Goal: Task Accomplishment & Management: Use online tool/utility

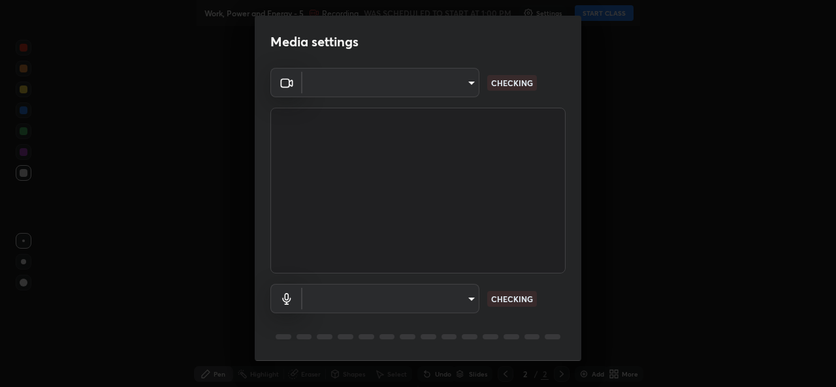
type input "01ba4e230c86726ed3cc2c83bf33541f2a1f81fc79d1918fb88ff4b5df00a70d"
type input "49b0a6df07a429b4aa0e143735b31e2a272de4ae34d33bd193cbc4de7c554cfd"
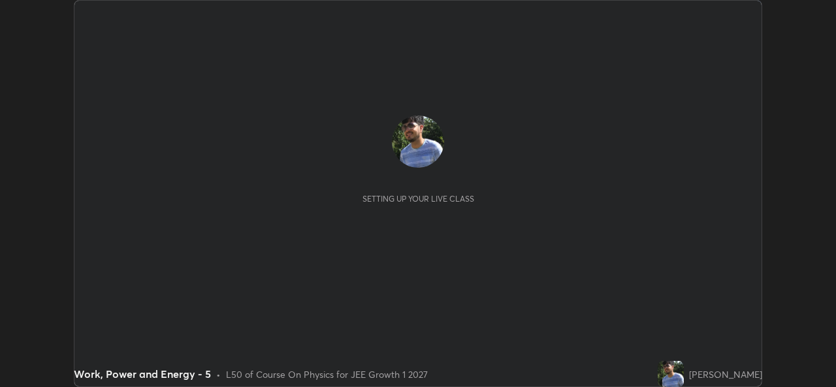
scroll to position [387, 836]
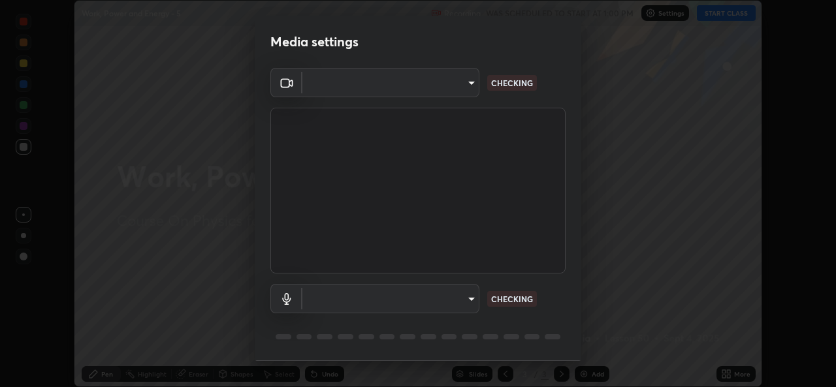
type input "01ba4e230c86726ed3cc2c83bf33541f2a1f81fc79d1918fb88ff4b5df00a70d"
click at [468, 297] on body "Erase all Work, Power and Energy - 5 Recording WAS SCHEDULED TO START AT 1:00 P…" at bounding box center [418, 193] width 836 height 387
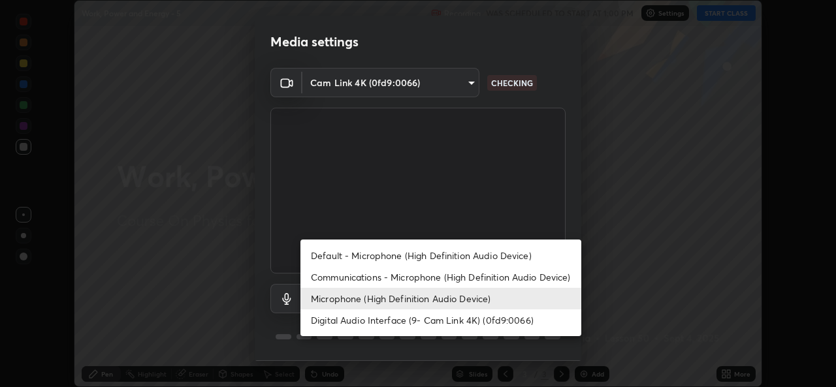
click at [453, 321] on li "Digital Audio Interface (9- Cam Link 4K) (0fd9:0066)" at bounding box center [440, 321] width 281 height 22
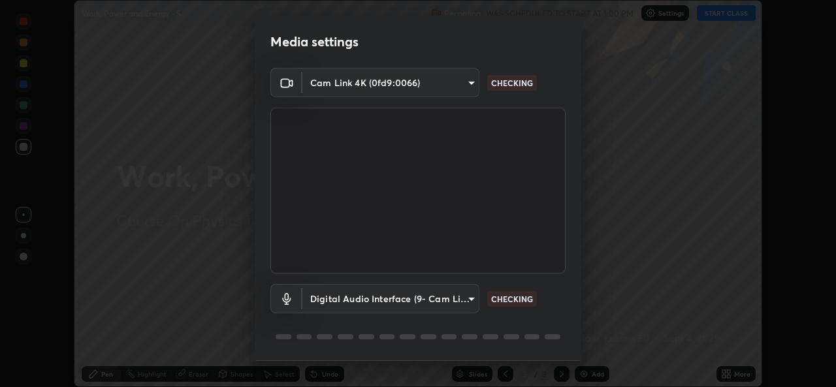
click at [458, 302] on body "Erase all Work, Power and Energy - 5 Recording WAS SCHEDULED TO START AT 1:00 P…" at bounding box center [418, 193] width 836 height 387
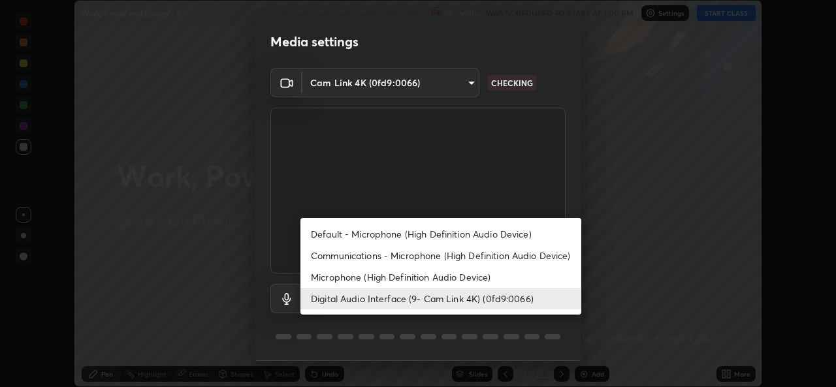
click at [461, 280] on li "Microphone (High Definition Audio Device)" at bounding box center [440, 278] width 281 height 22
type input "49b0a6df07a429b4aa0e143735b31e2a272de4ae34d33bd193cbc4de7c554cfd"
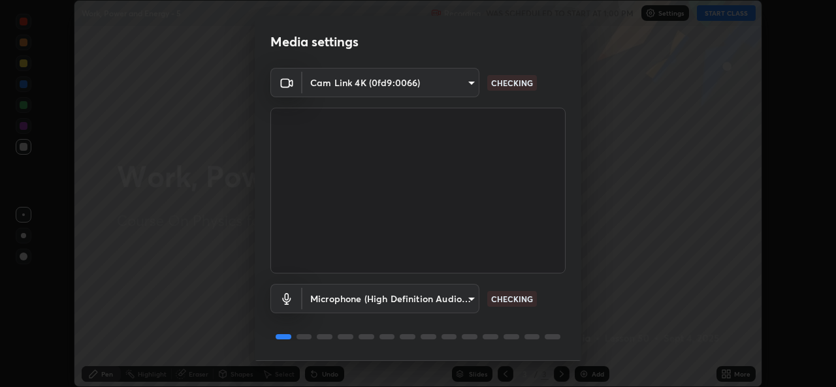
scroll to position [41, 0]
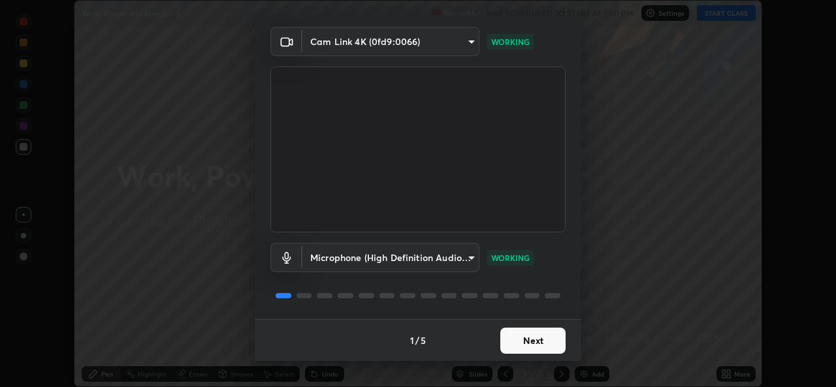
click at [543, 339] on button "Next" at bounding box center [532, 341] width 65 height 26
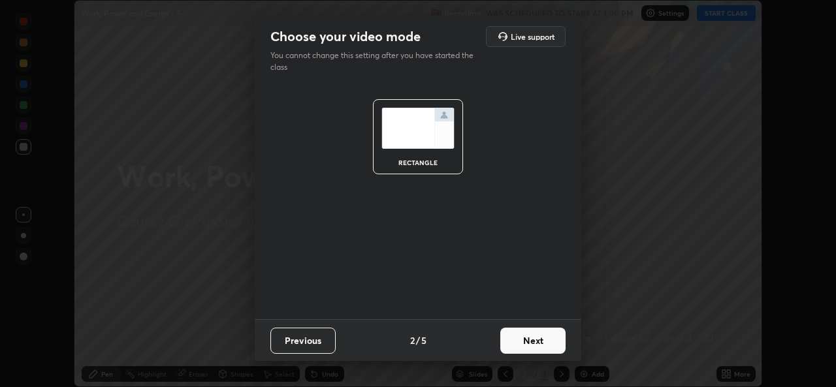
click at [543, 339] on button "Next" at bounding box center [532, 341] width 65 height 26
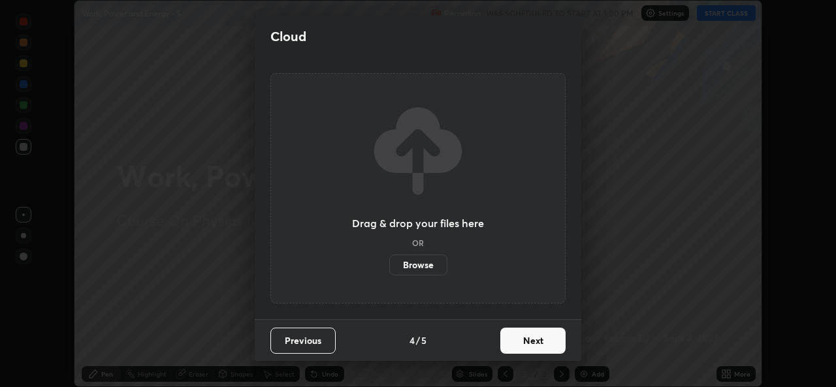
click at [542, 341] on button "Next" at bounding box center [532, 341] width 65 height 26
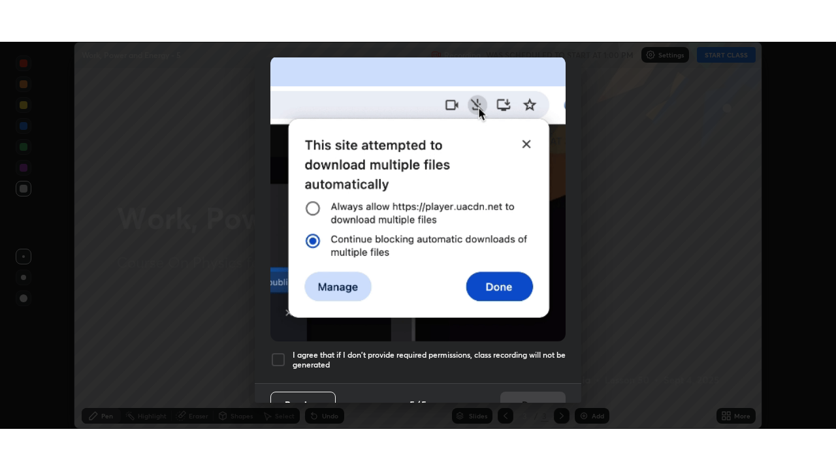
scroll to position [295, 0]
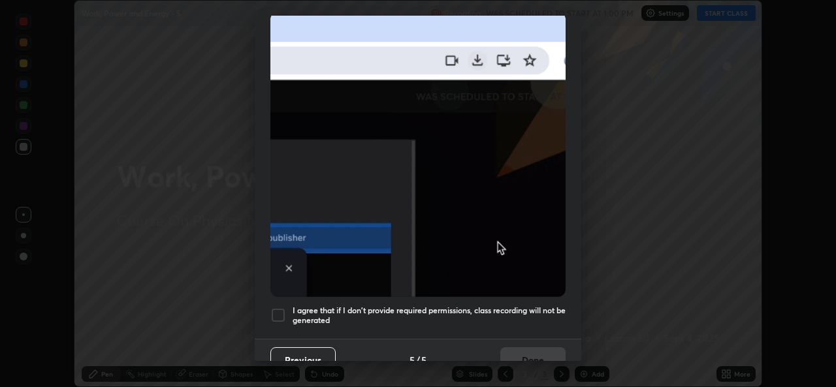
click at [276, 312] on div at bounding box center [278, 316] width 16 height 16
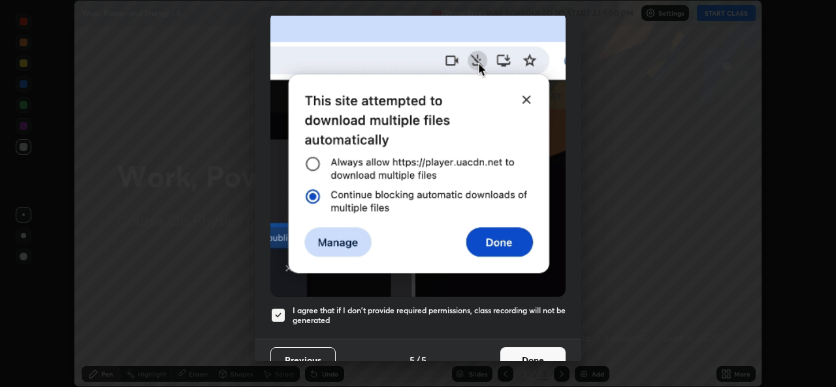
click at [536, 348] on button "Done" at bounding box center [532, 361] width 65 height 26
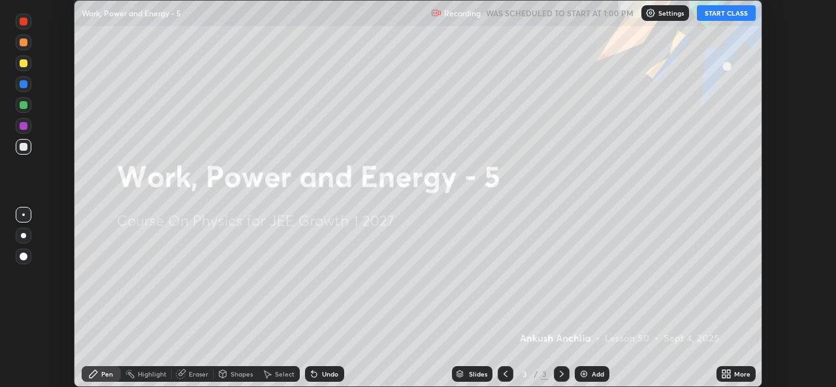
click at [721, 15] on button "START CLASS" at bounding box center [726, 13] width 59 height 16
click at [739, 380] on div "More" at bounding box center [736, 374] width 39 height 16
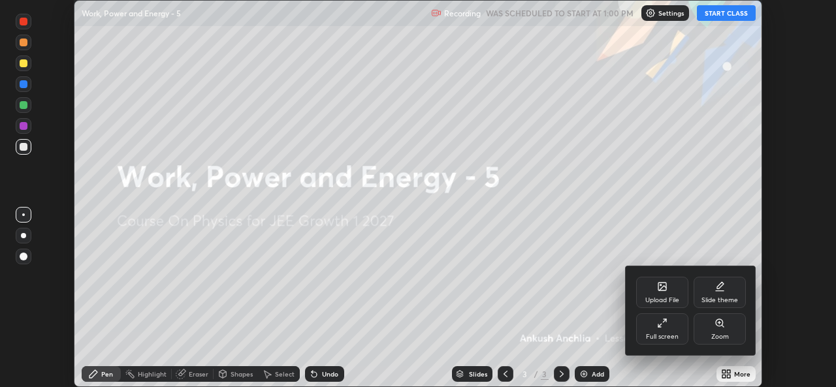
click at [664, 334] on div "Full screen" at bounding box center [662, 337] width 33 height 7
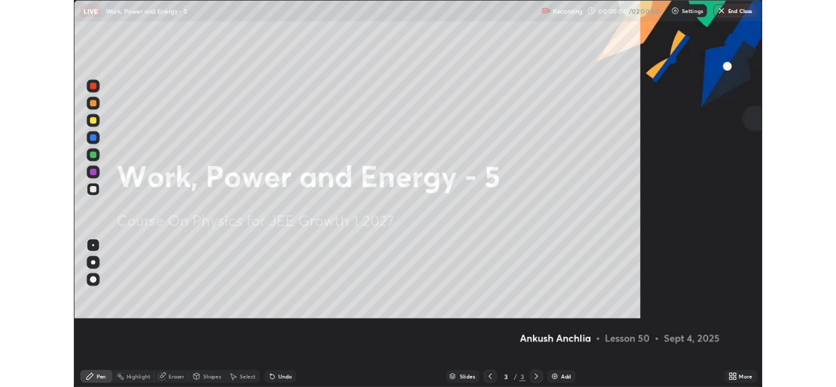
scroll to position [470, 836]
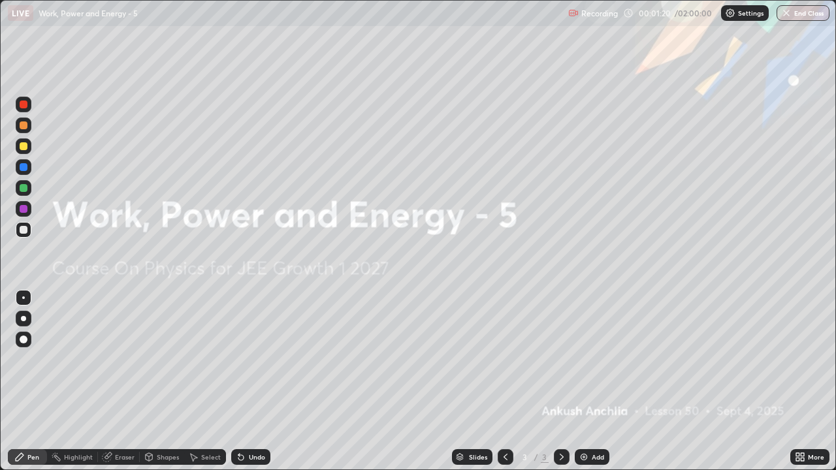
click at [592, 387] on div "Add" at bounding box center [598, 457] width 12 height 7
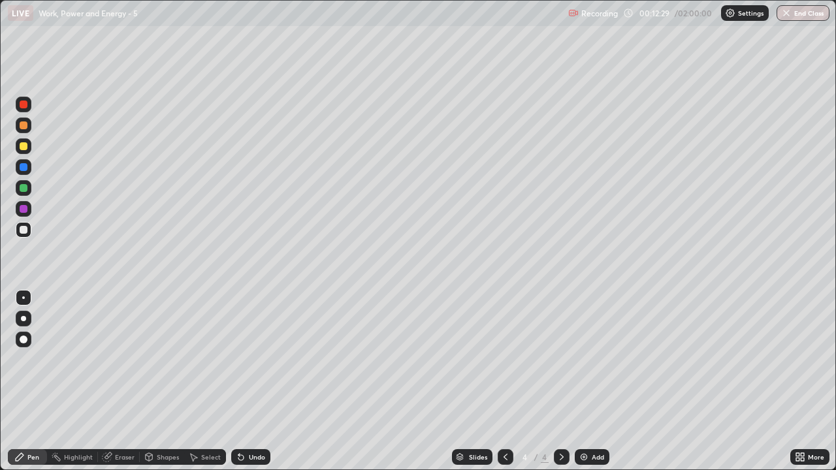
click at [596, 387] on div "Add" at bounding box center [598, 457] width 12 height 7
click at [27, 387] on div at bounding box center [23, 365] width 21 height 157
click at [8, 387] on div "Pen" at bounding box center [27, 457] width 39 height 26
click at [594, 387] on div "Add" at bounding box center [598, 457] width 12 height 7
click at [122, 387] on div "Eraser" at bounding box center [125, 457] width 20 height 7
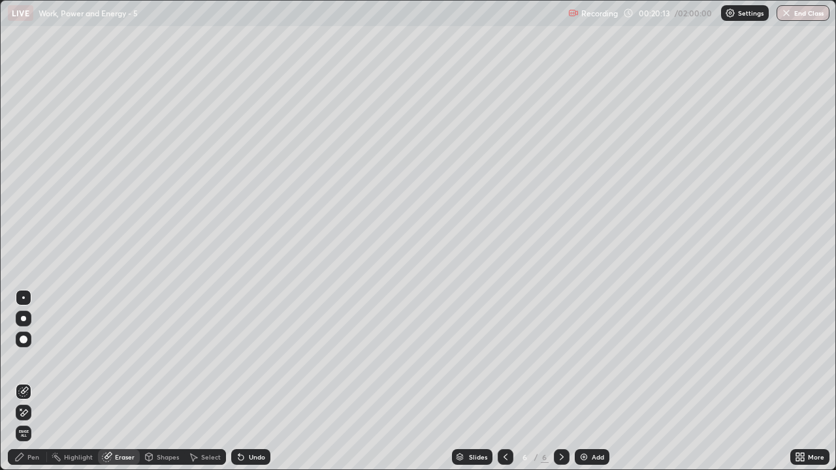
click at [28, 387] on div "Pen" at bounding box center [33, 457] width 12 height 7
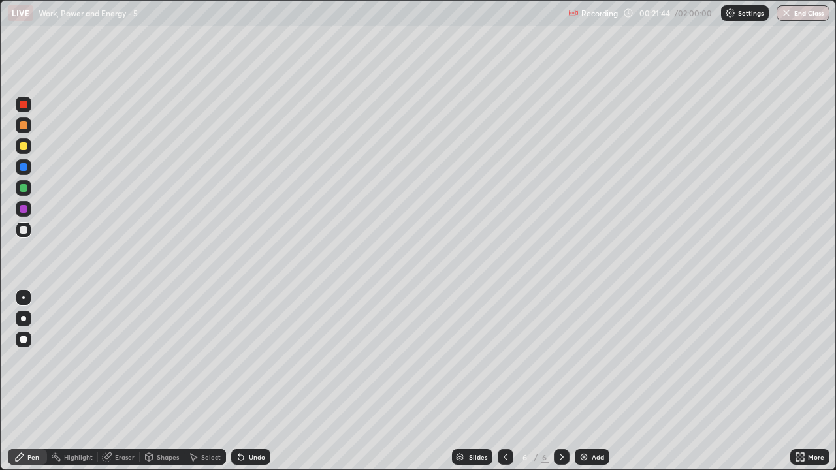
click at [504, 387] on icon at bounding box center [506, 457] width 4 height 7
click at [559, 387] on icon at bounding box center [562, 457] width 10 height 10
click at [596, 387] on div "Add" at bounding box center [598, 457] width 12 height 7
click at [594, 387] on div "Add" at bounding box center [592, 457] width 35 height 16
click at [208, 387] on div "Select" at bounding box center [211, 457] width 20 height 7
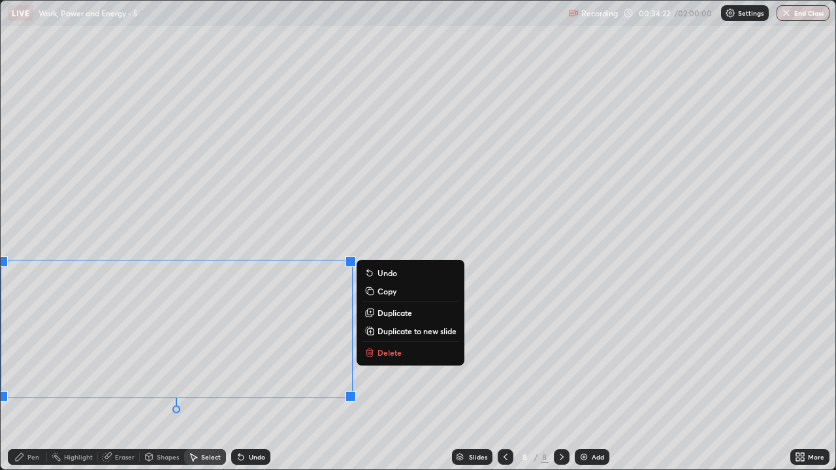
click at [31, 387] on div "Pen" at bounding box center [33, 457] width 12 height 7
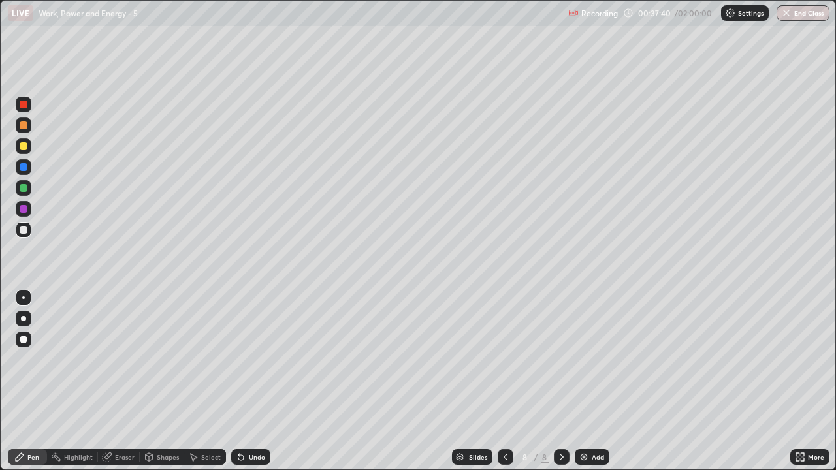
click at [799, 387] on icon at bounding box center [797, 459] width 3 height 3
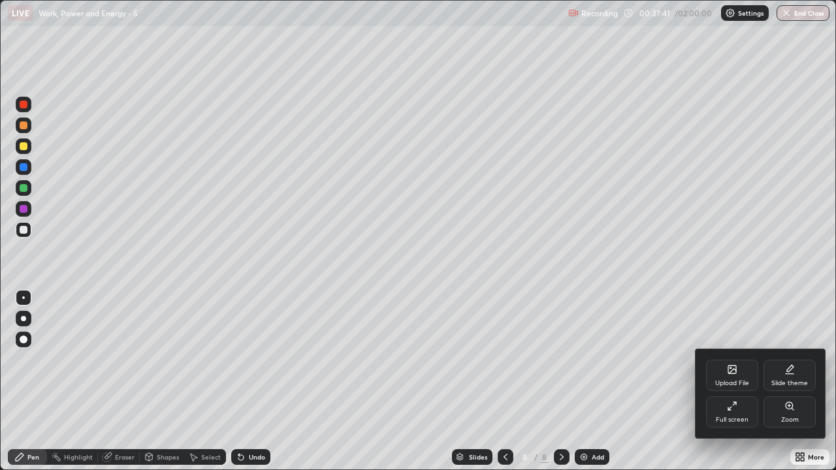
click at [730, 387] on div "Full screen" at bounding box center [732, 420] width 33 height 7
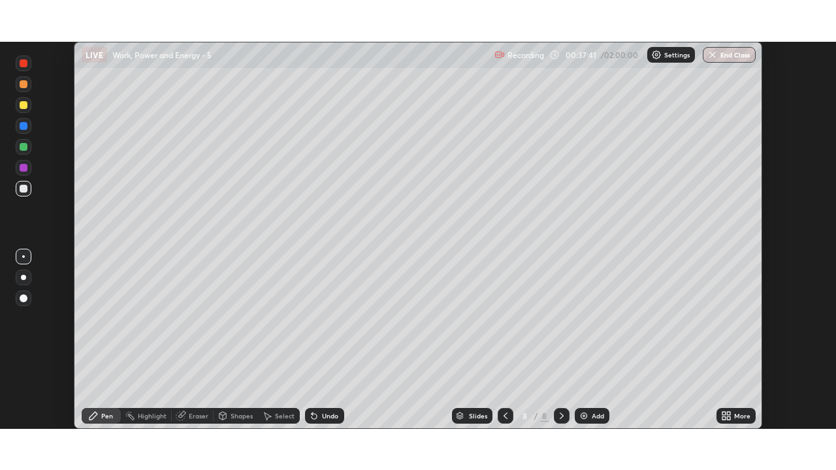
scroll to position [64937, 64488]
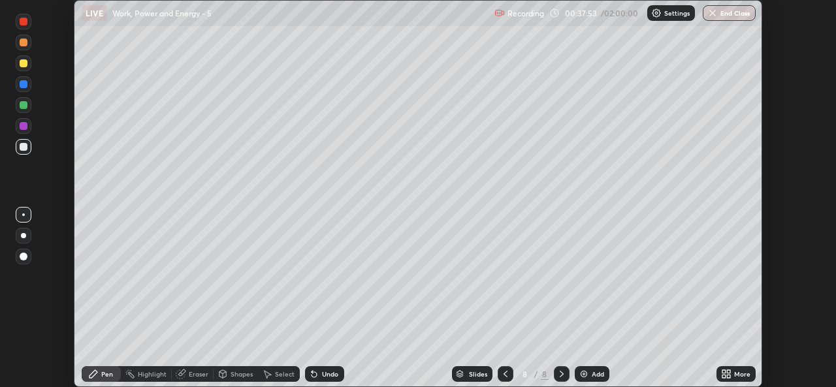
click at [737, 374] on div "More" at bounding box center [742, 374] width 16 height 7
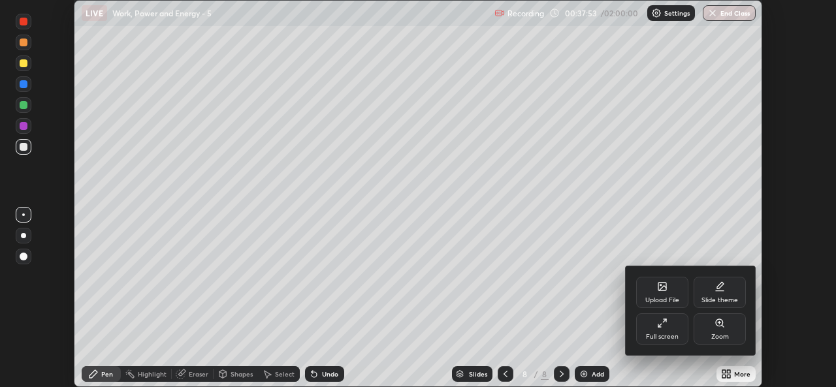
click at [664, 299] on div "Upload File" at bounding box center [662, 300] width 34 height 7
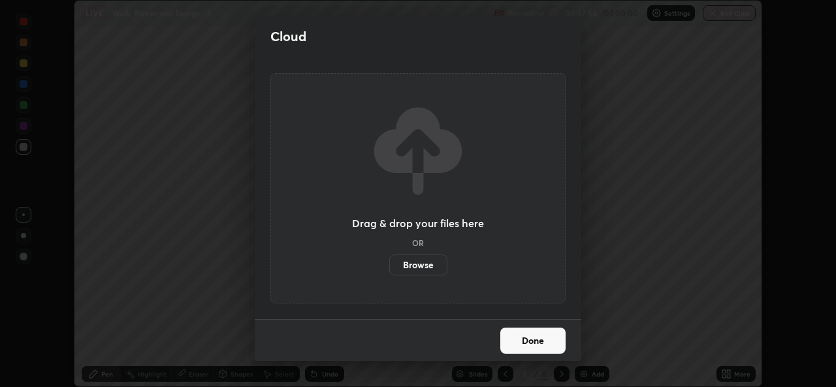
click at [421, 265] on label "Browse" at bounding box center [418, 265] width 58 height 21
click at [389, 265] on input "Browse" at bounding box center [389, 265] width 0 height 21
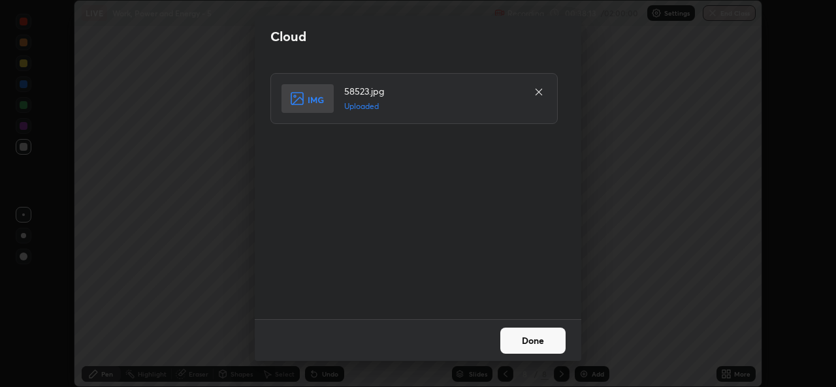
click at [534, 340] on button "Done" at bounding box center [532, 341] width 65 height 26
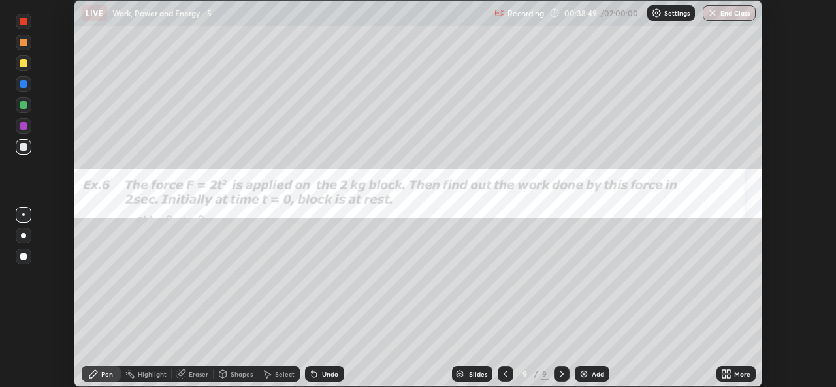
click at [728, 376] on icon at bounding box center [728, 376] width 3 height 3
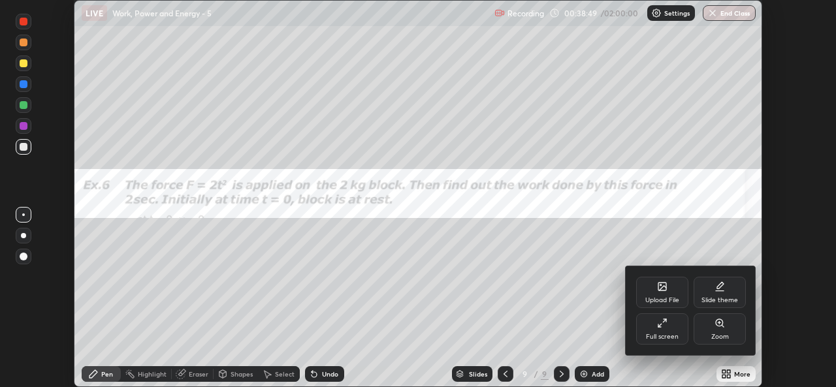
click at [664, 295] on div "Upload File" at bounding box center [662, 292] width 52 height 31
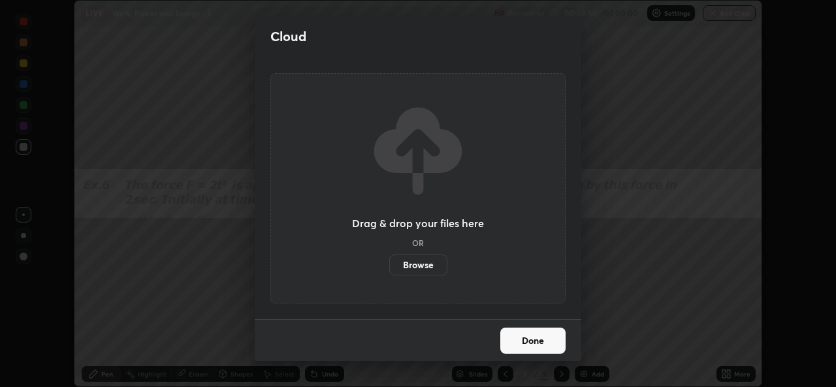
click at [418, 265] on label "Browse" at bounding box center [418, 265] width 58 height 21
click at [389, 265] on input "Browse" at bounding box center [389, 265] width 0 height 21
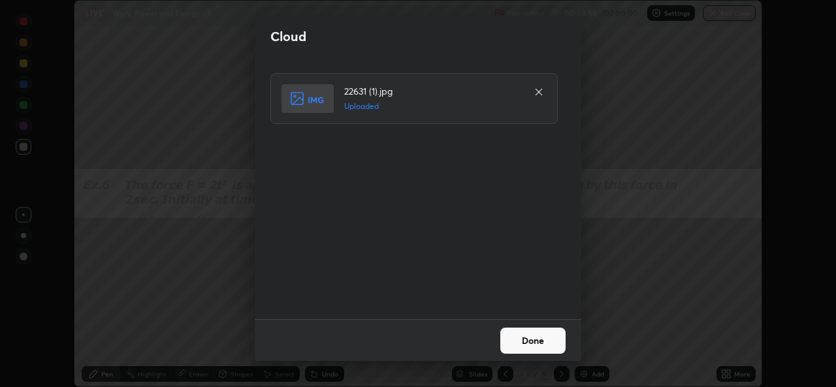
click at [527, 338] on button "Done" at bounding box center [532, 341] width 65 height 26
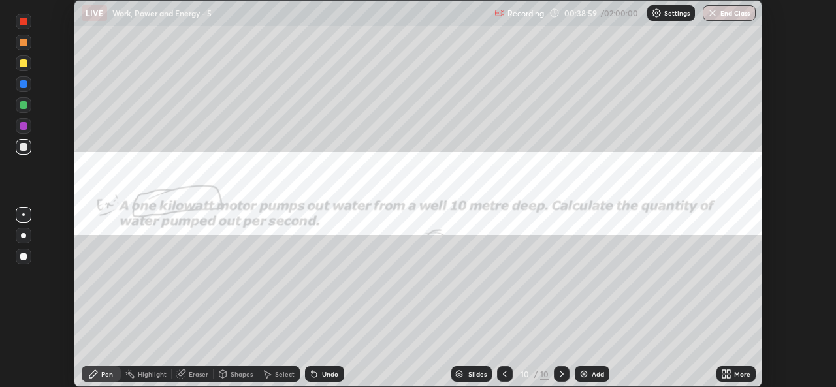
click at [728, 376] on icon at bounding box center [728, 376] width 3 height 3
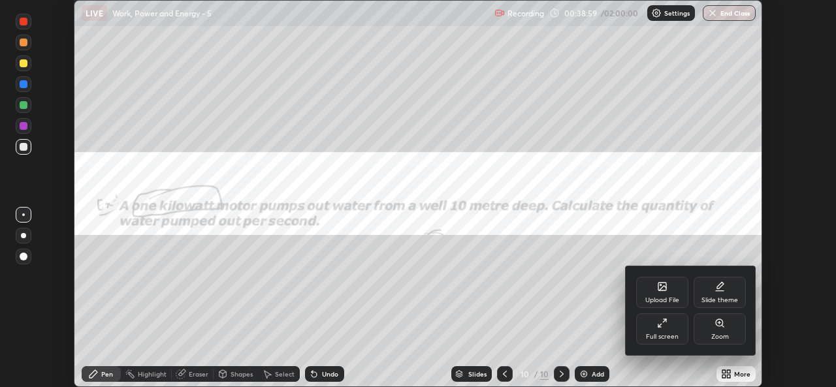
click at [656, 334] on div "Full screen" at bounding box center [662, 337] width 33 height 7
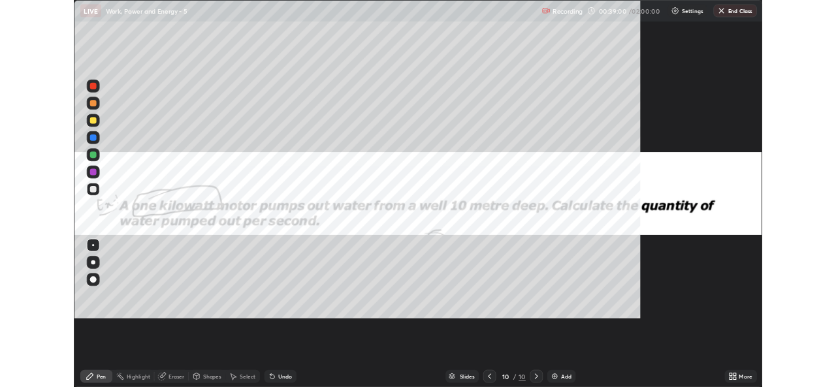
scroll to position [470, 836]
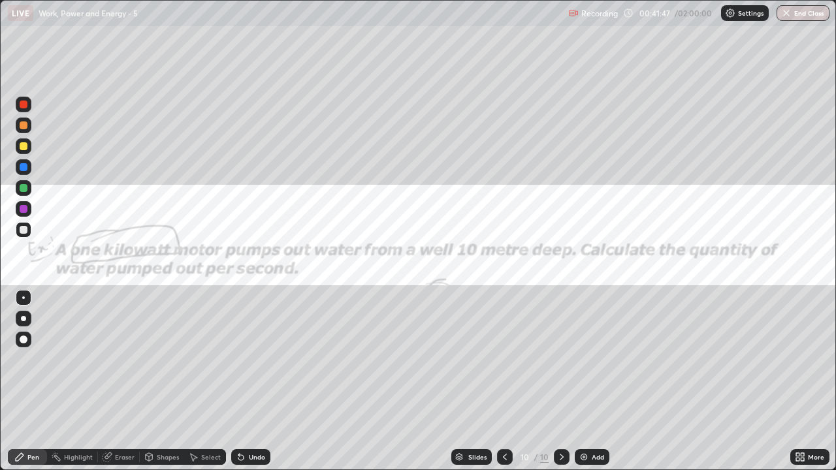
click at [114, 387] on div "Eraser" at bounding box center [119, 457] width 42 height 16
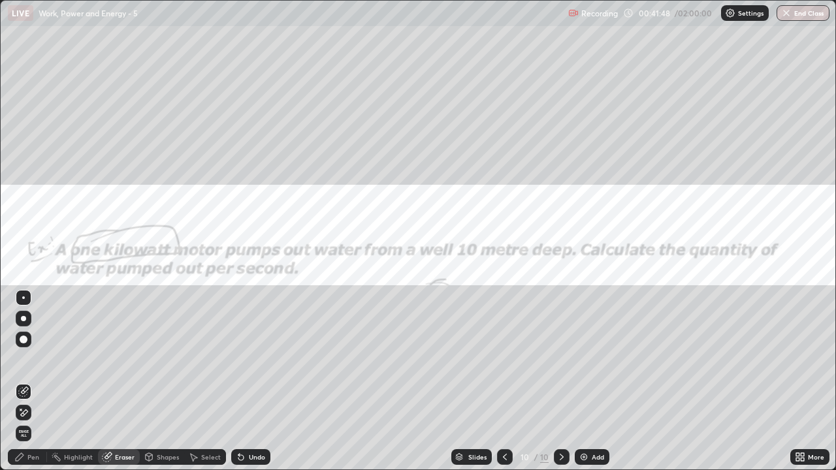
click at [29, 387] on div "Pen" at bounding box center [33, 457] width 12 height 7
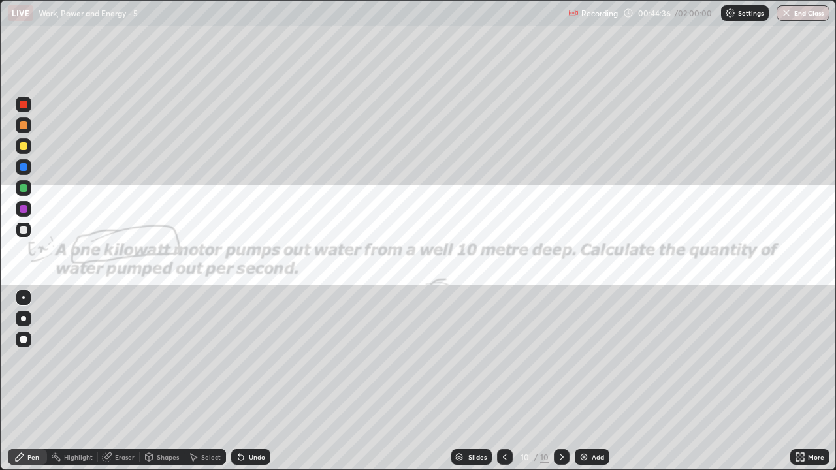
click at [805, 387] on icon at bounding box center [800, 457] width 10 height 10
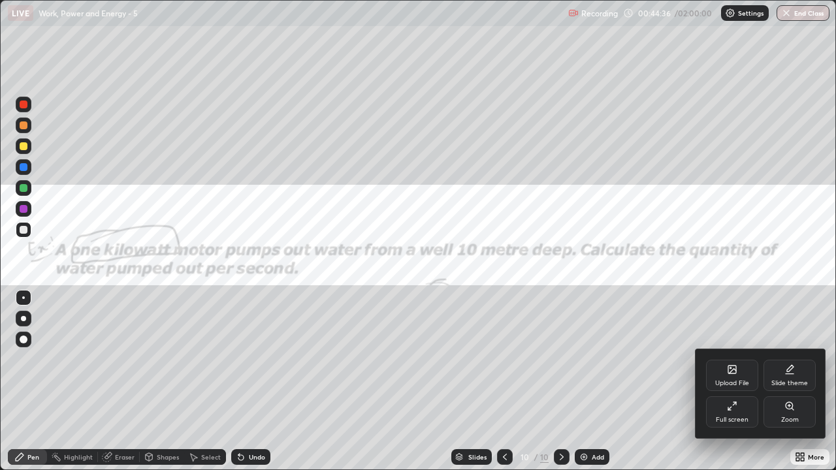
click at [734, 387] on icon at bounding box center [732, 406] width 10 height 10
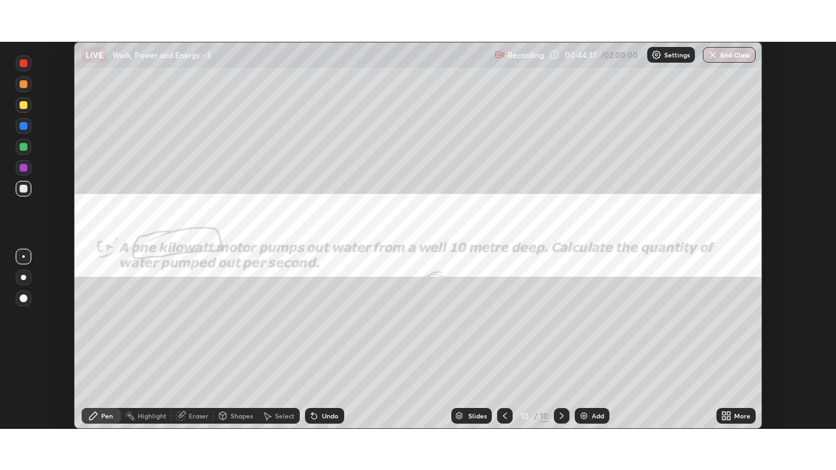
scroll to position [64937, 64488]
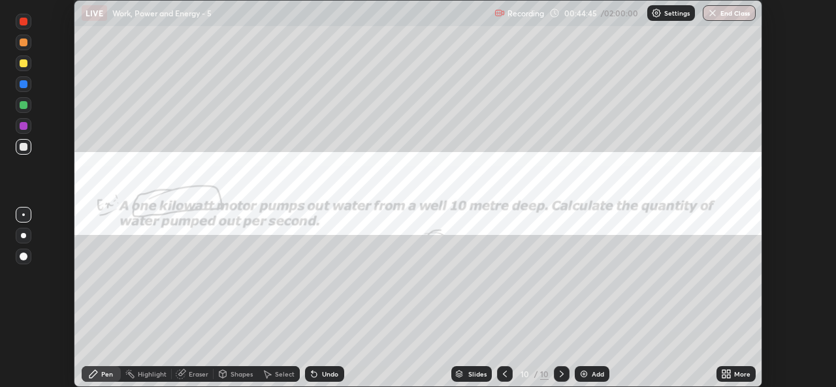
click at [740, 374] on div "More" at bounding box center [742, 374] width 16 height 7
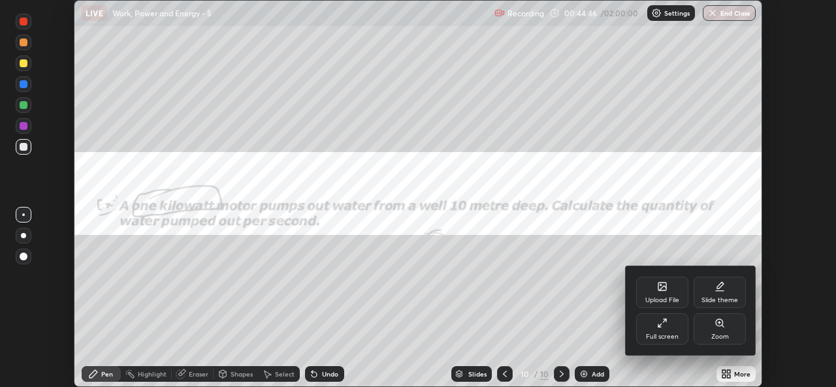
click at [664, 299] on div "Upload File" at bounding box center [662, 300] width 34 height 7
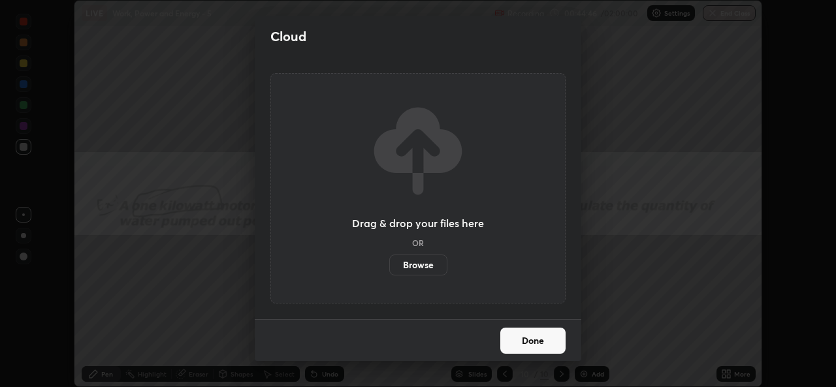
click at [421, 264] on label "Browse" at bounding box center [418, 265] width 58 height 21
click at [389, 264] on input "Browse" at bounding box center [389, 265] width 0 height 21
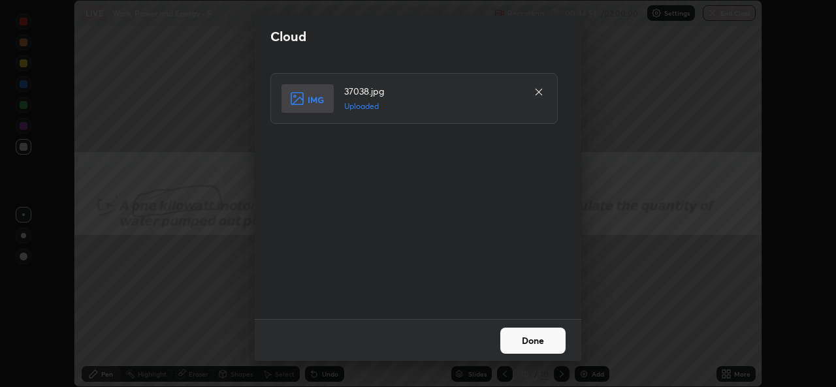
click at [532, 344] on button "Done" at bounding box center [532, 341] width 65 height 26
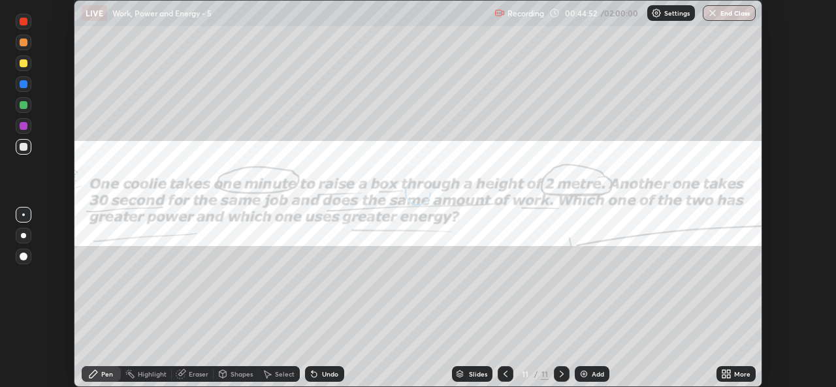
click at [738, 375] on div "More" at bounding box center [742, 374] width 16 height 7
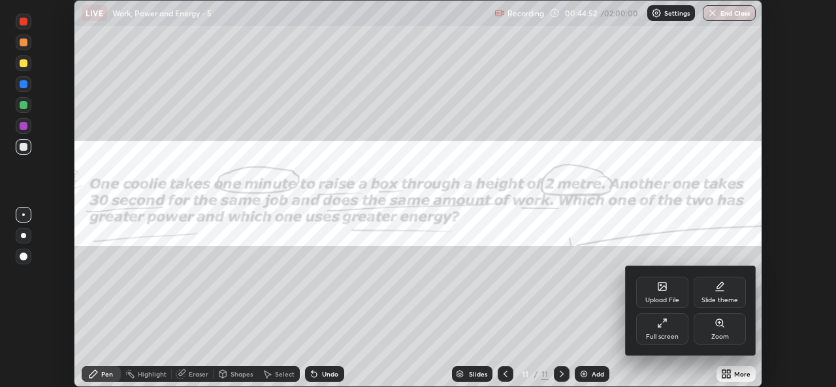
click at [658, 327] on icon at bounding box center [659, 326] width 3 height 3
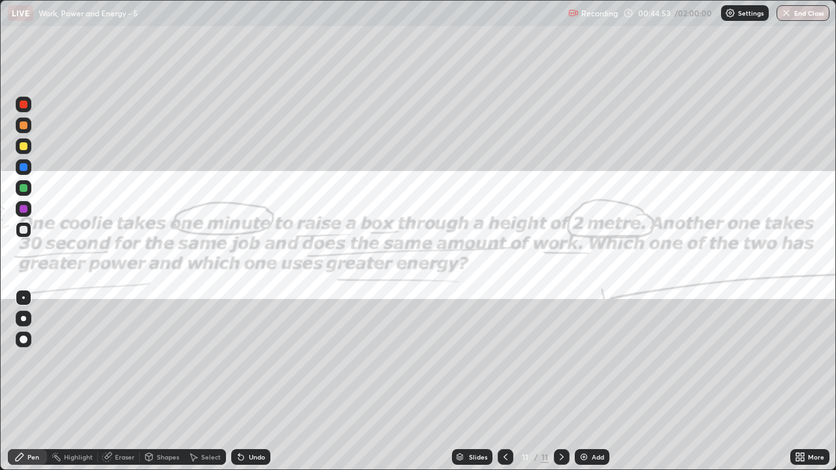
scroll to position [470, 836]
click at [204, 387] on div "Select" at bounding box center [211, 457] width 20 height 7
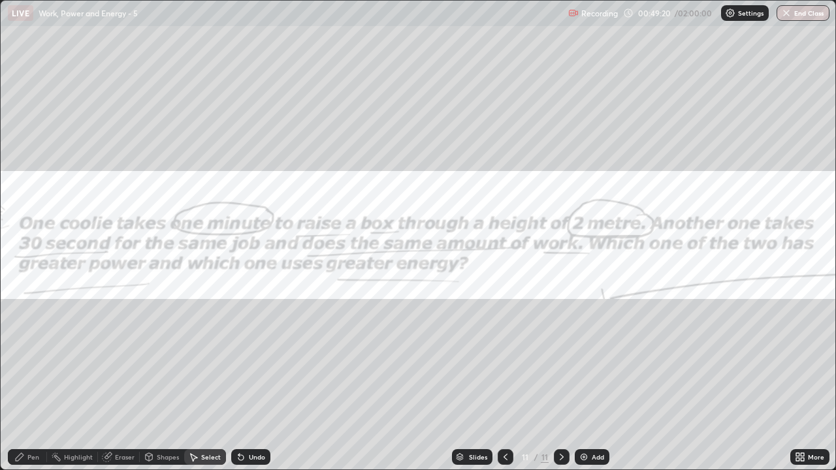
click at [592, 387] on div "Add" at bounding box center [598, 457] width 12 height 7
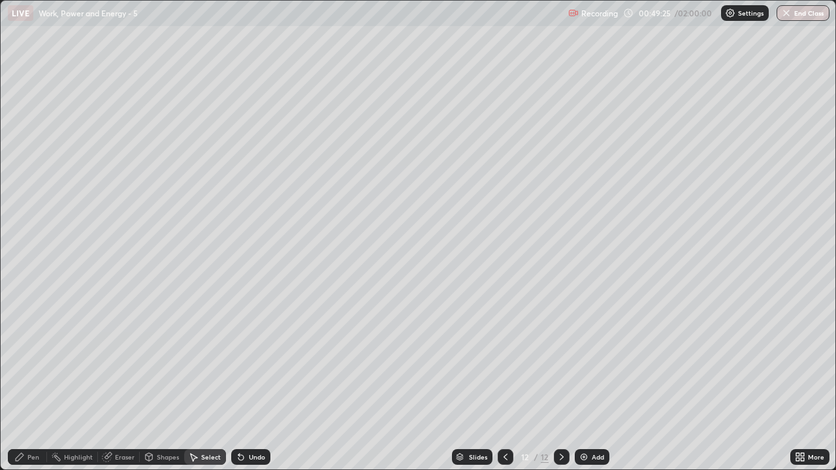
click at [28, 387] on div "Pen" at bounding box center [33, 457] width 12 height 7
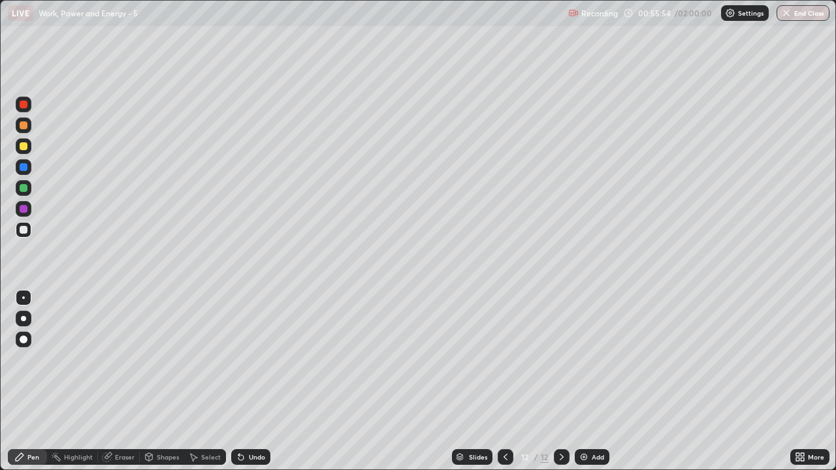
click at [587, 387] on img at bounding box center [584, 457] width 10 height 10
click at [117, 387] on div "Eraser" at bounding box center [119, 457] width 42 height 16
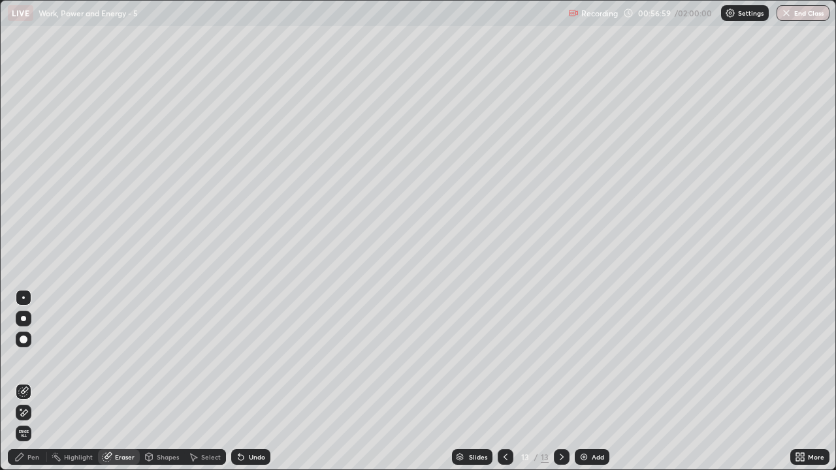
click at [41, 387] on div "Pen" at bounding box center [27, 457] width 39 height 16
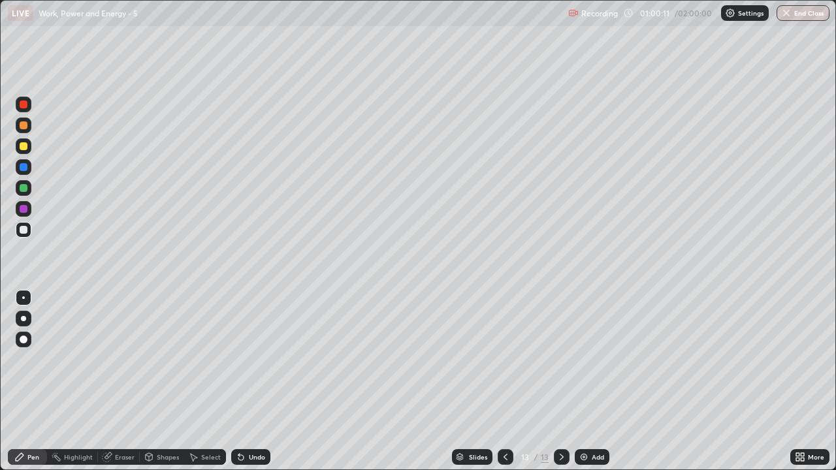
click at [589, 387] on div "Add" at bounding box center [592, 457] width 35 height 16
click at [116, 387] on div "Eraser" at bounding box center [125, 457] width 20 height 7
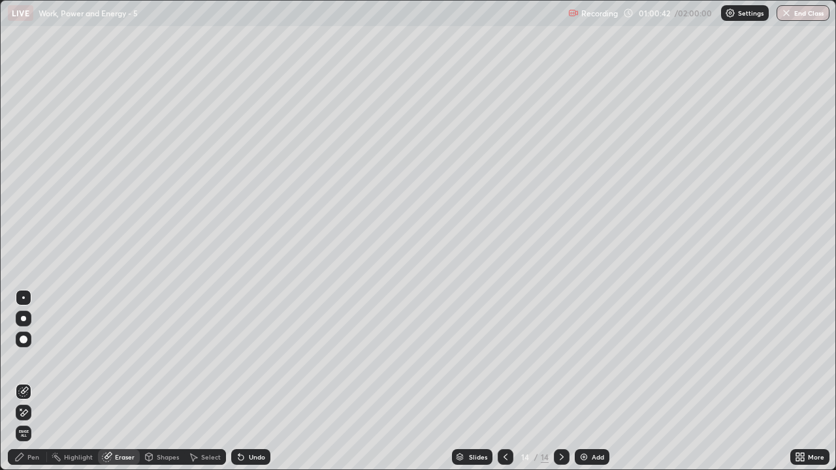
click at [26, 387] on div "Pen" at bounding box center [27, 457] width 39 height 16
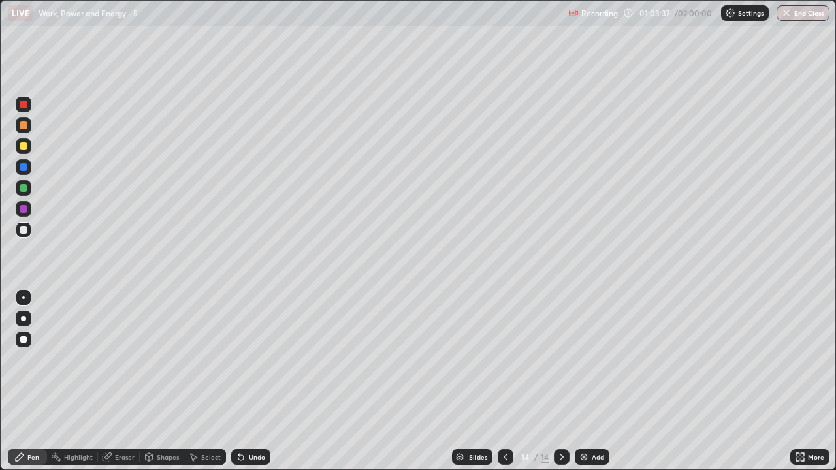
click at [599, 387] on div "Add" at bounding box center [598, 457] width 12 height 7
click at [17, 99] on div at bounding box center [24, 105] width 16 height 16
click at [590, 387] on div "Add" at bounding box center [592, 457] width 35 height 16
click at [23, 232] on div at bounding box center [24, 230] width 8 height 8
click at [128, 387] on div "Eraser" at bounding box center [125, 457] width 20 height 7
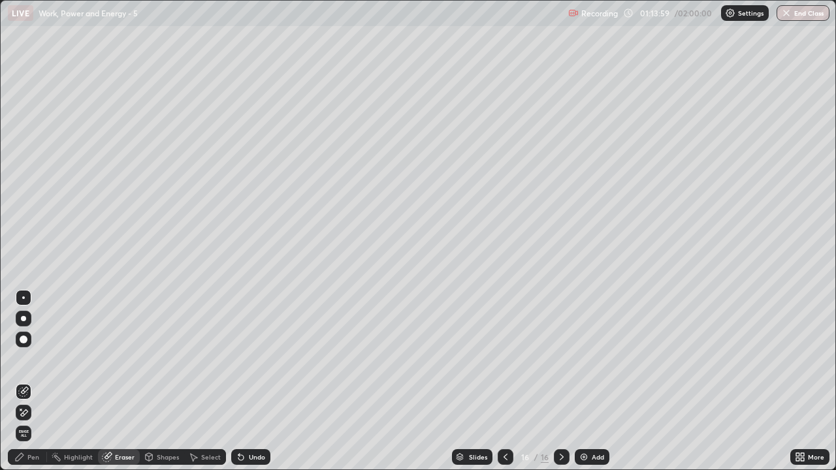
click at [26, 387] on div "Pen" at bounding box center [27, 457] width 39 height 16
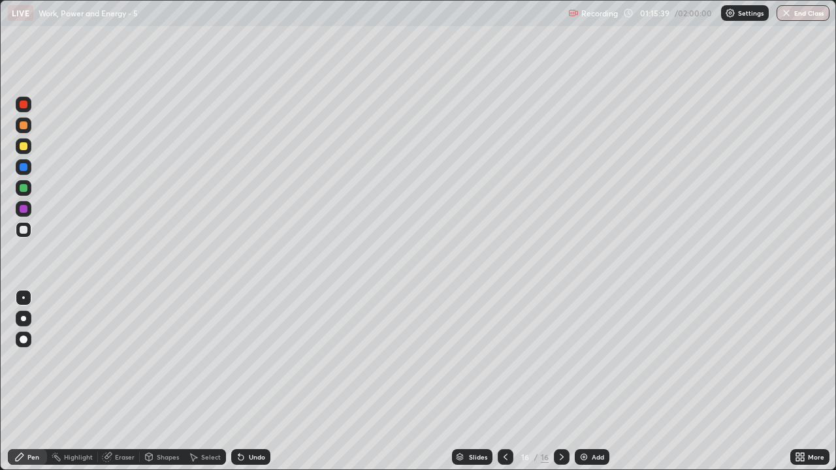
click at [115, 387] on div "Eraser" at bounding box center [125, 457] width 20 height 7
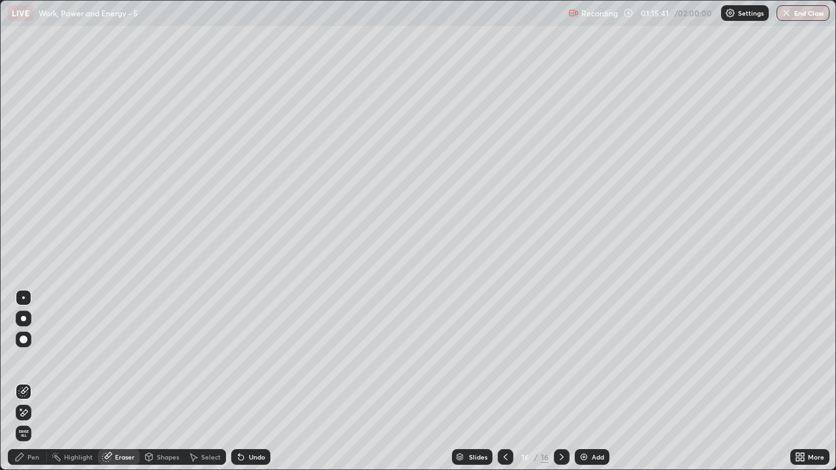
click at [23, 387] on icon at bounding box center [24, 413] width 7 height 7
click at [593, 387] on div "Add" at bounding box center [598, 457] width 12 height 7
click at [35, 387] on div "Pen" at bounding box center [33, 457] width 12 height 7
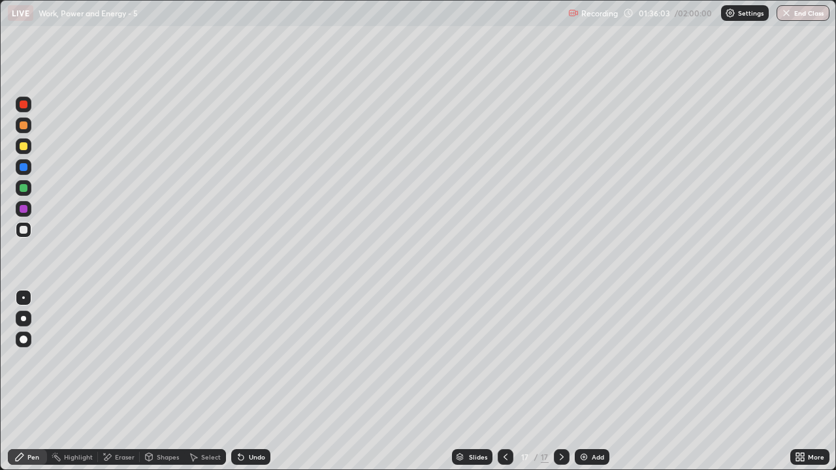
click at [802, 15] on button "End Class" at bounding box center [803, 13] width 53 height 16
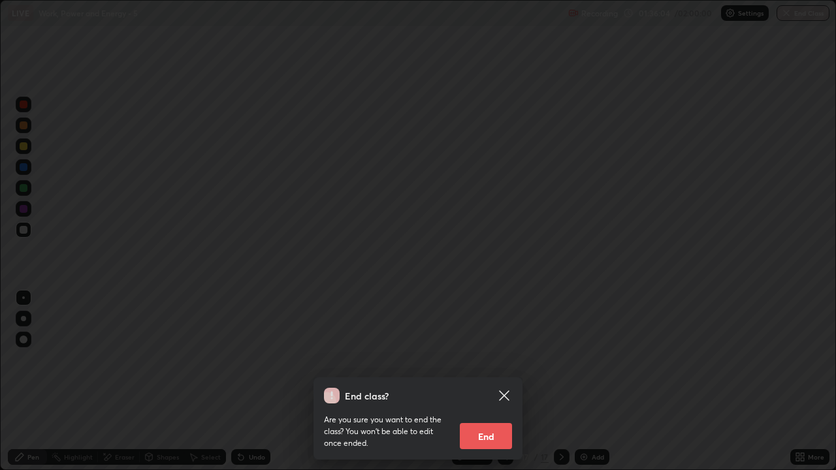
click at [492, 387] on button "End" at bounding box center [486, 436] width 52 height 26
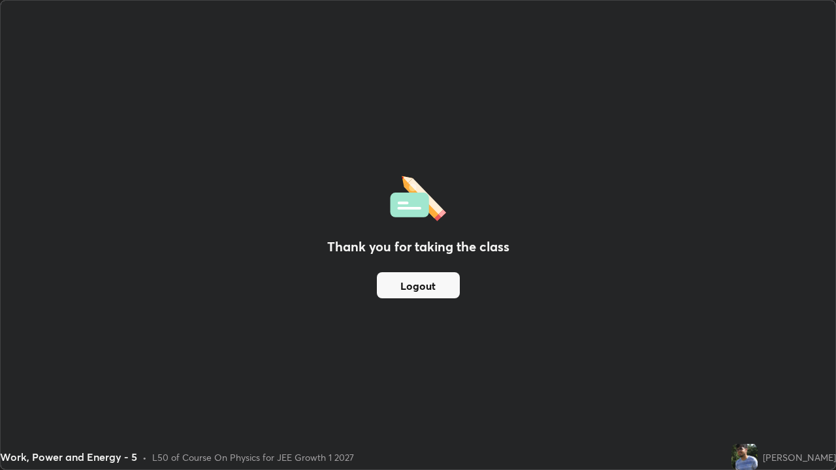
click at [486, 387] on div "Thank you for taking the class Logout" at bounding box center [418, 235] width 835 height 469
click at [436, 284] on button "Logout" at bounding box center [418, 285] width 83 height 26
click at [432, 284] on button "Logout" at bounding box center [418, 285] width 83 height 26
click at [429, 284] on button "Logout" at bounding box center [418, 285] width 83 height 26
click at [426, 289] on button "Logout" at bounding box center [418, 285] width 83 height 26
